Goal: Find contact information: Find contact information

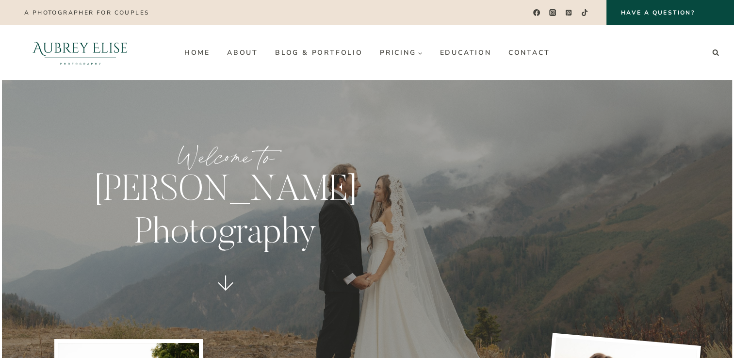
click at [94, 51] on img at bounding box center [80, 52] width 137 height 55
click at [526, 52] on link "Contact" at bounding box center [529, 53] width 59 height 16
